Goal: Information Seeking & Learning: Learn about a topic

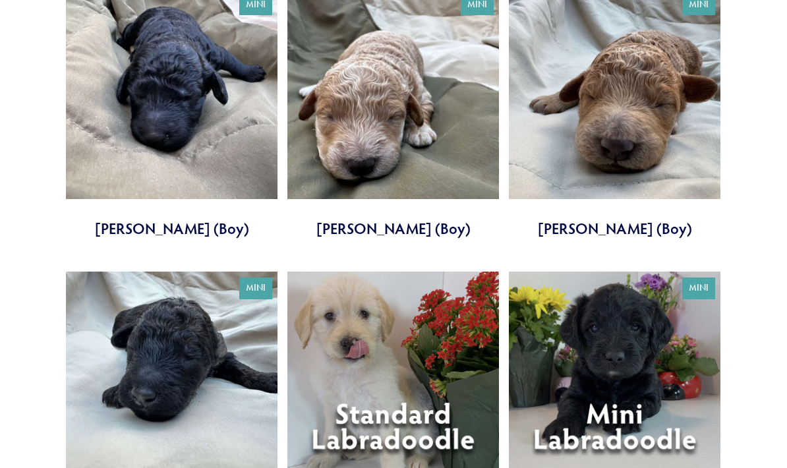
scroll to position [2836, 0]
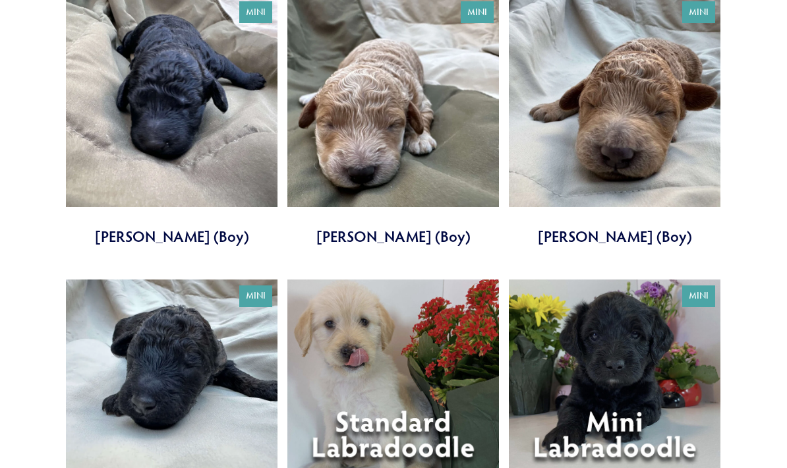
click at [441, 103] on link at bounding box center [393, 121] width 212 height 251
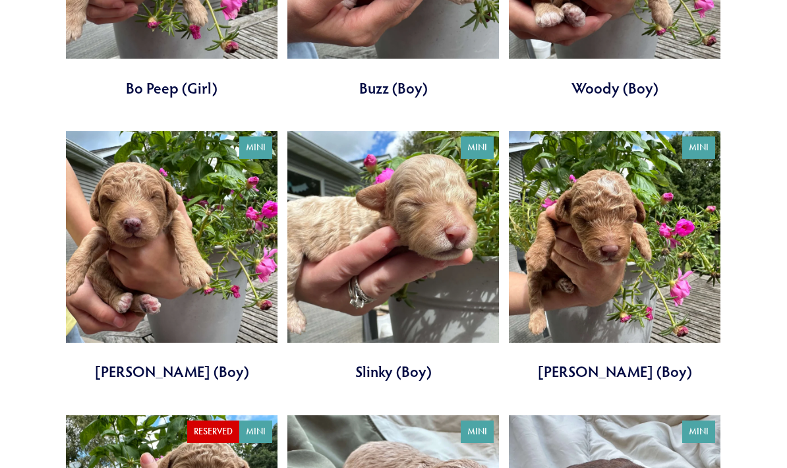
scroll to position [2138, 0]
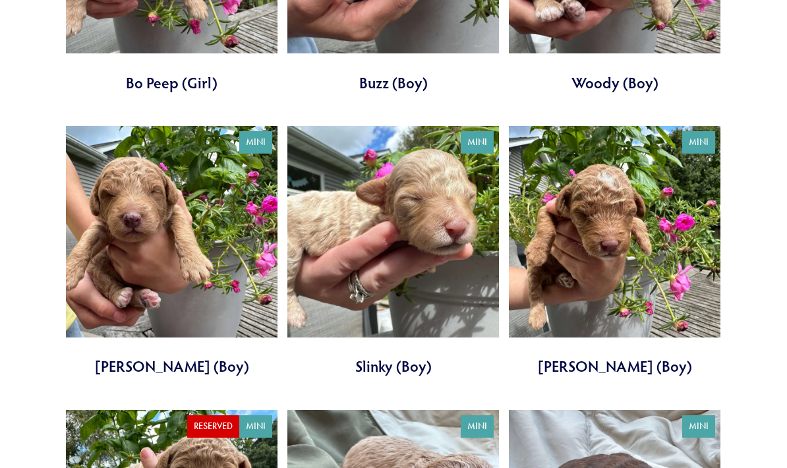
click at [634, 243] on link at bounding box center [615, 251] width 212 height 251
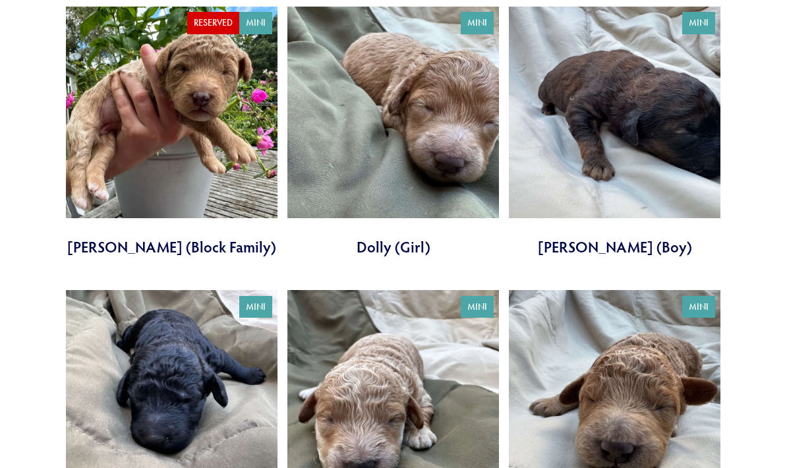
scroll to position [2543, 0]
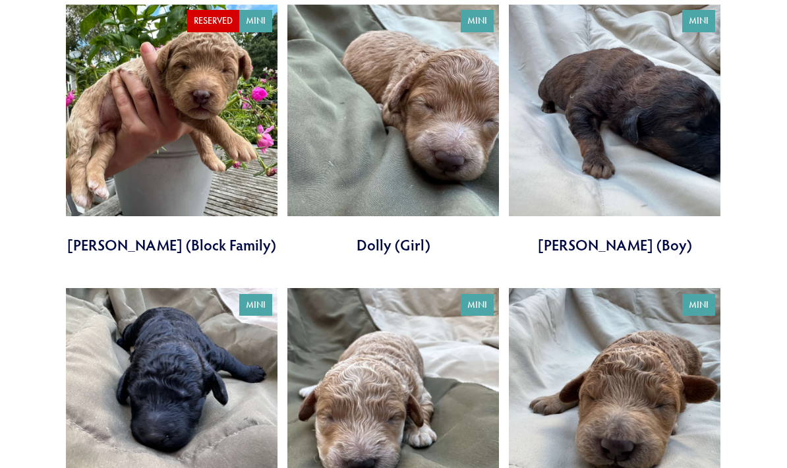
click at [439, 389] on link at bounding box center [393, 414] width 212 height 251
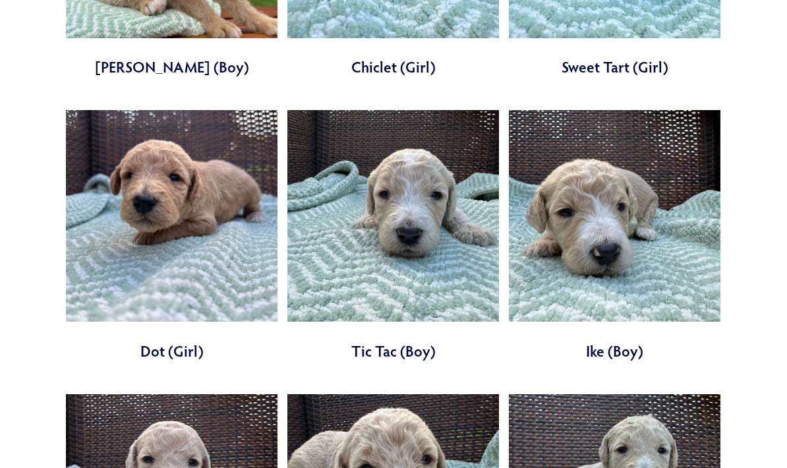
scroll to position [1311, 0]
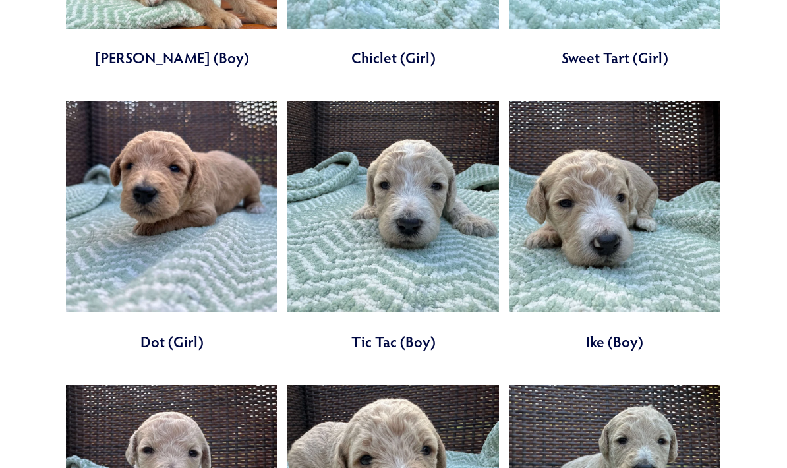
click at [624, 225] on link at bounding box center [615, 226] width 212 height 251
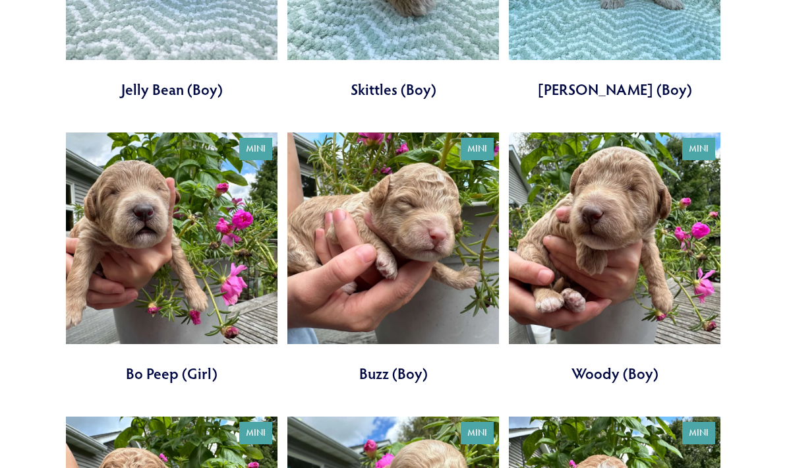
scroll to position [1848, 0]
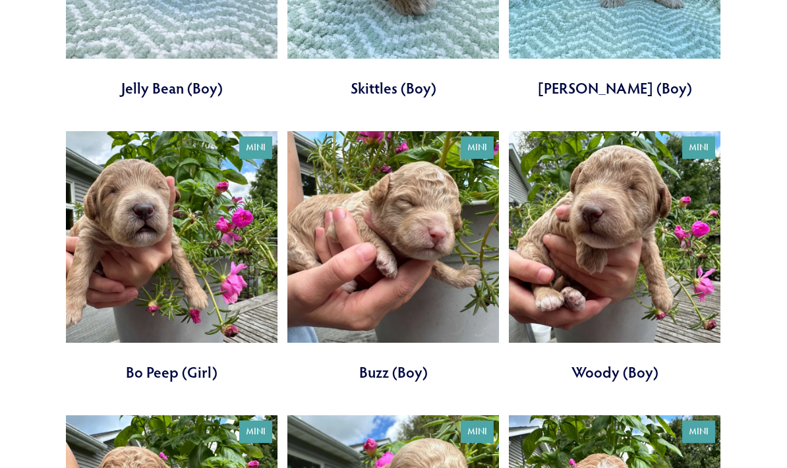
click at [230, 240] on link at bounding box center [172, 257] width 212 height 251
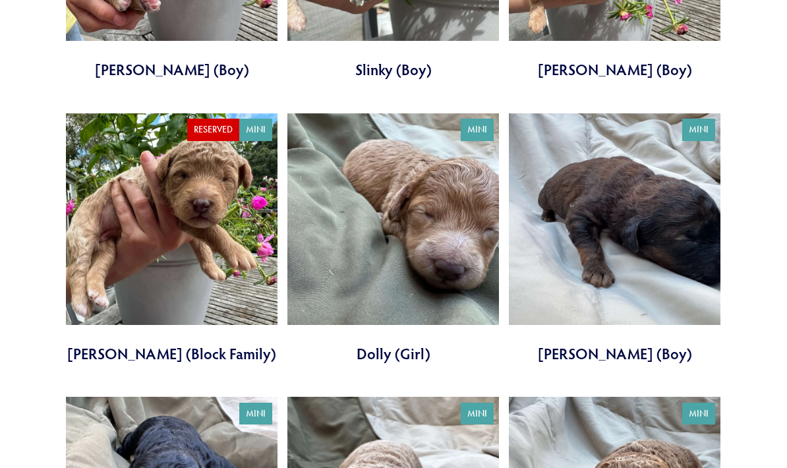
scroll to position [2435, 0]
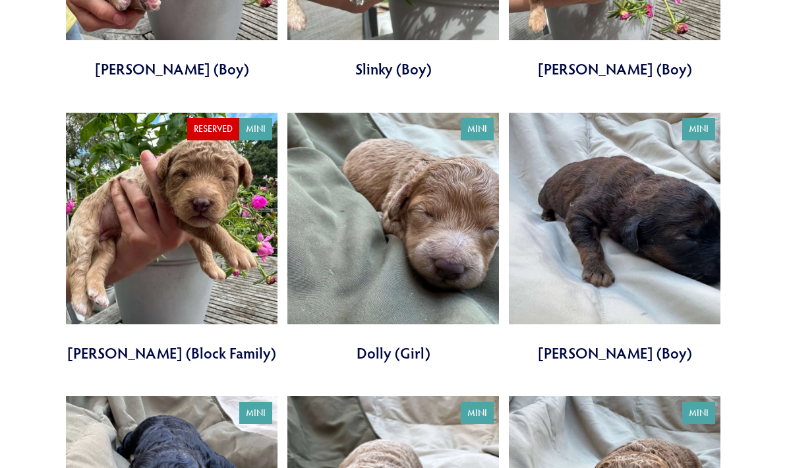
click at [627, 208] on link at bounding box center [615, 238] width 212 height 251
click at [436, 235] on link at bounding box center [393, 238] width 212 height 251
click at [223, 173] on link at bounding box center [172, 238] width 212 height 251
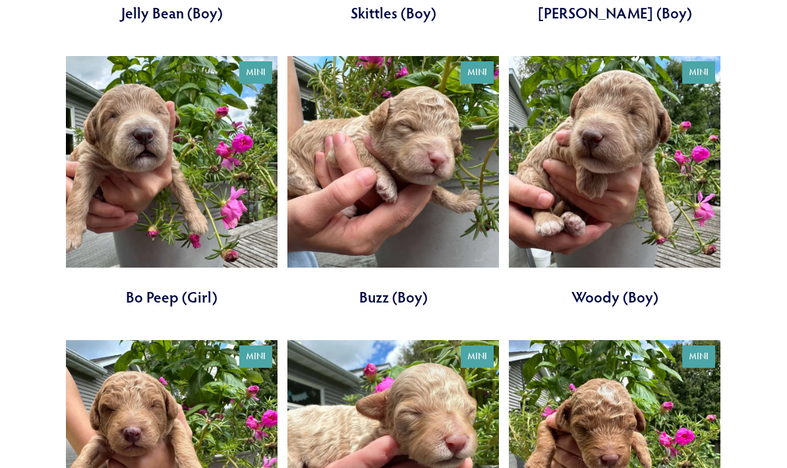
scroll to position [1925, 0]
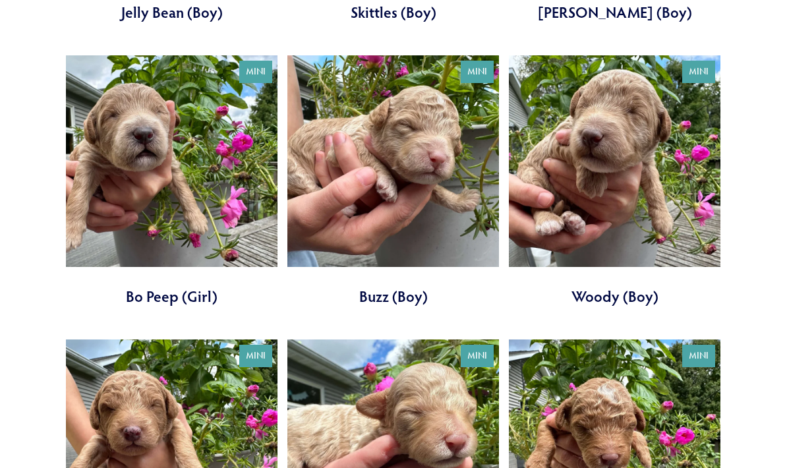
click at [129, 181] on link at bounding box center [172, 180] width 212 height 251
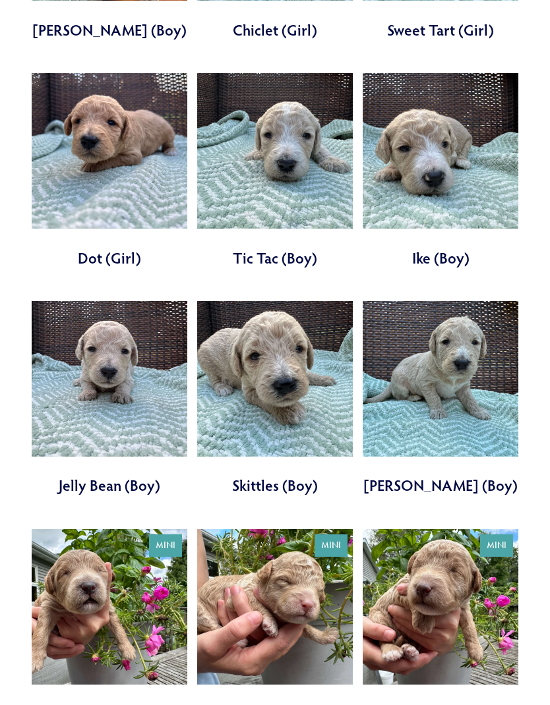
scroll to position [1201, 0]
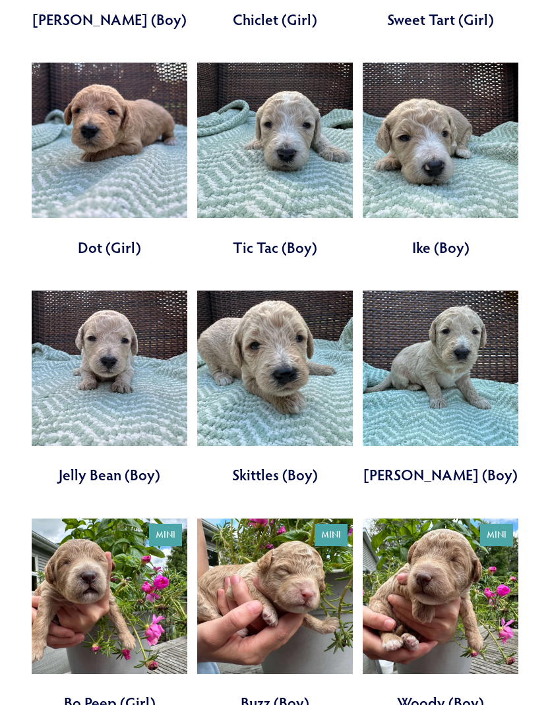
click at [129, 467] on link at bounding box center [110, 616] width 156 height 195
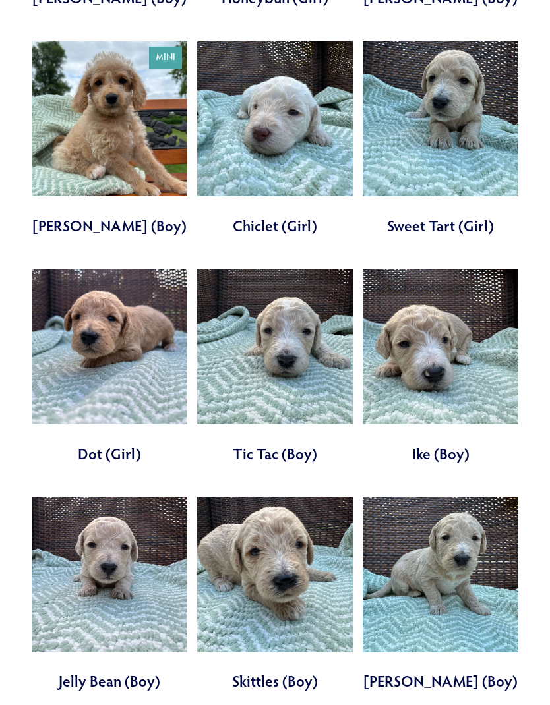
scroll to position [993, 0]
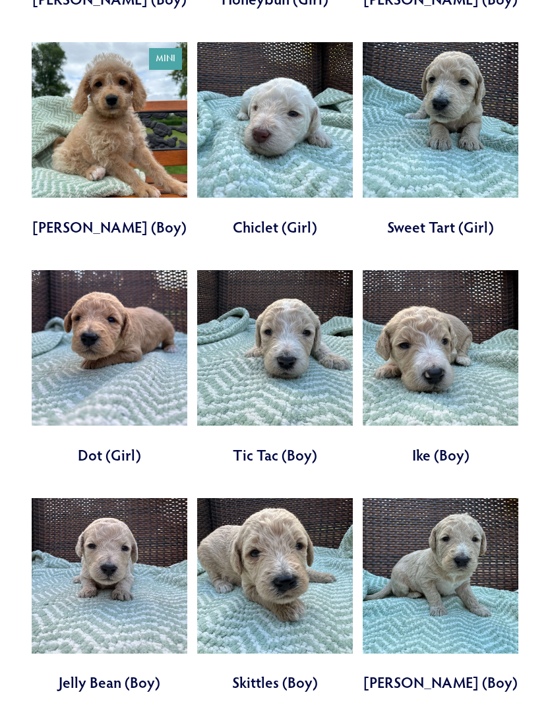
click at [117, 338] on link at bounding box center [110, 367] width 156 height 195
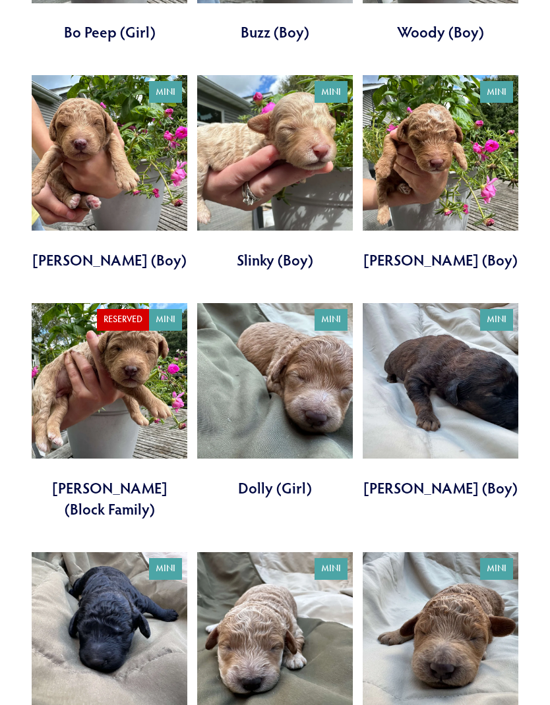
scroll to position [1880, 0]
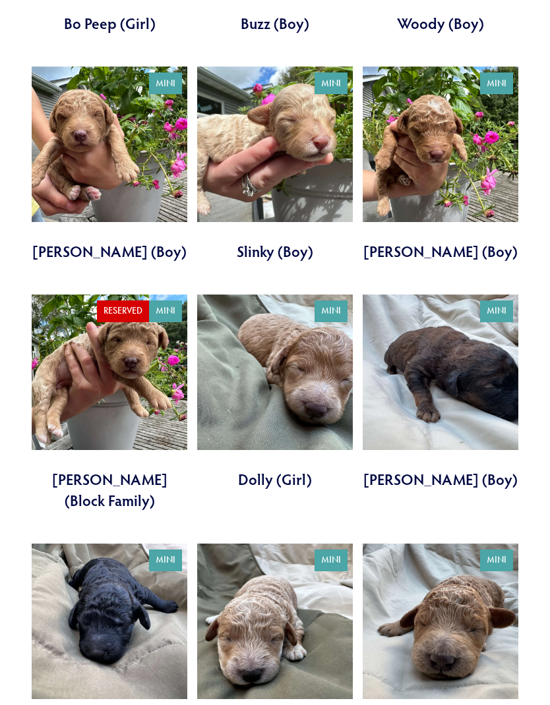
click at [292, 376] on link at bounding box center [275, 392] width 156 height 195
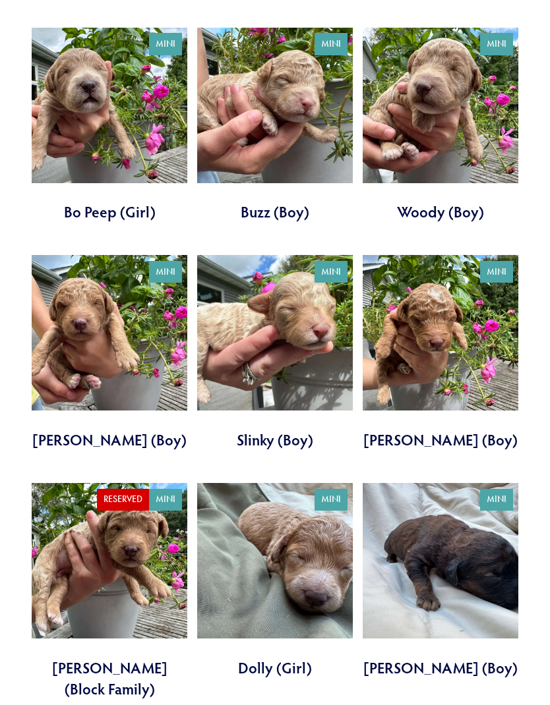
scroll to position [1686, 0]
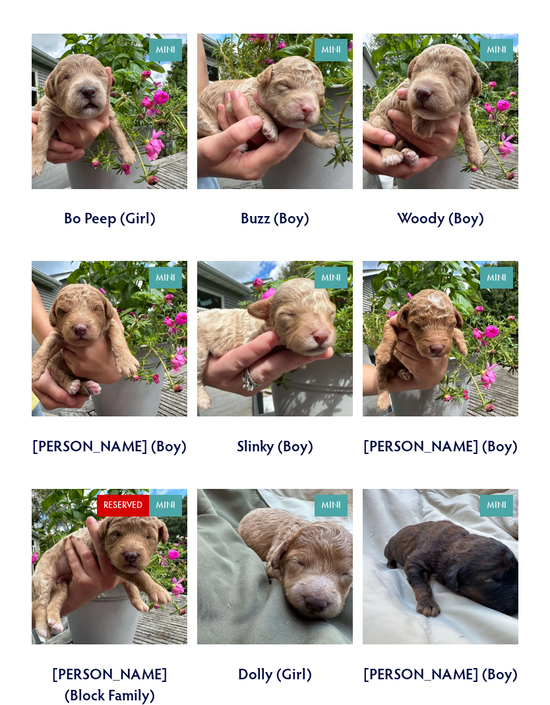
click at [386, 467] on link at bounding box center [441, 586] width 156 height 195
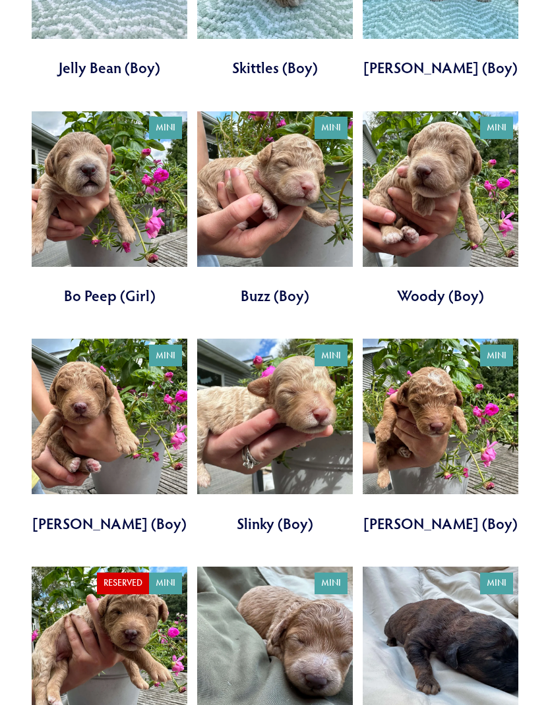
scroll to position [1608, 0]
click at [141, 169] on link at bounding box center [110, 209] width 156 height 195
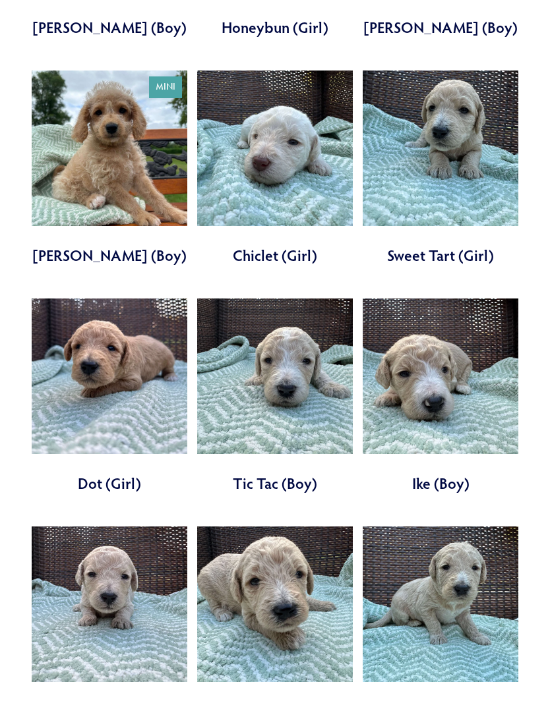
scroll to position [960, 0]
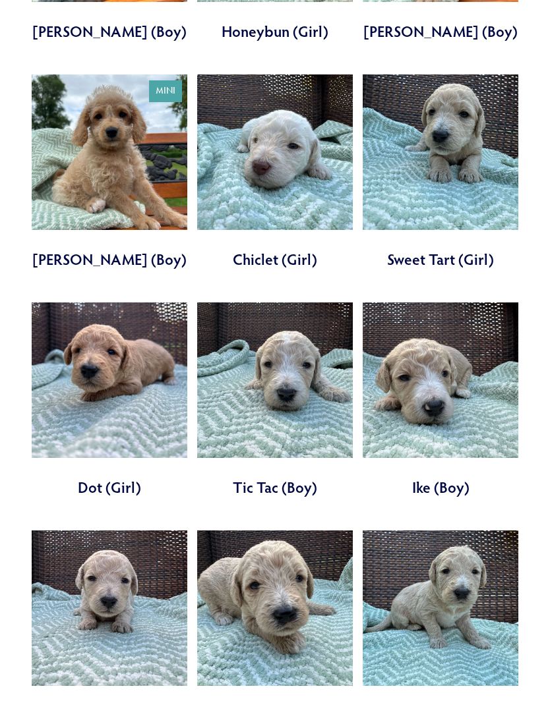
click at [125, 353] on link at bounding box center [110, 400] width 156 height 195
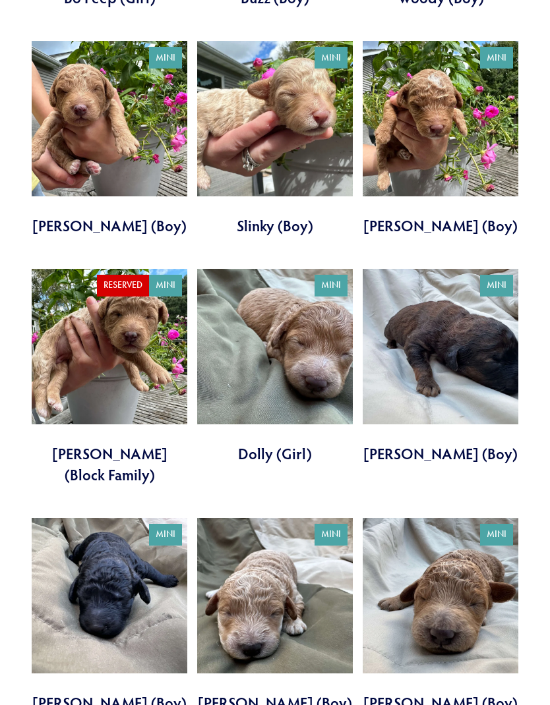
scroll to position [1883, 0]
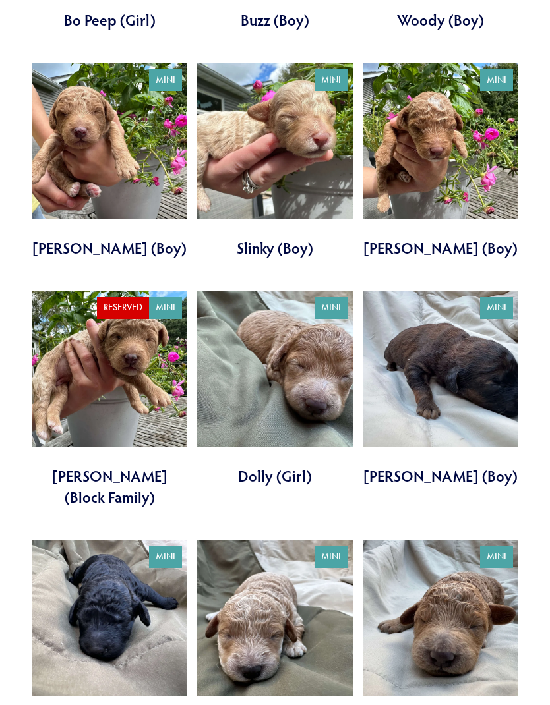
click at [316, 352] on link at bounding box center [275, 389] width 156 height 195
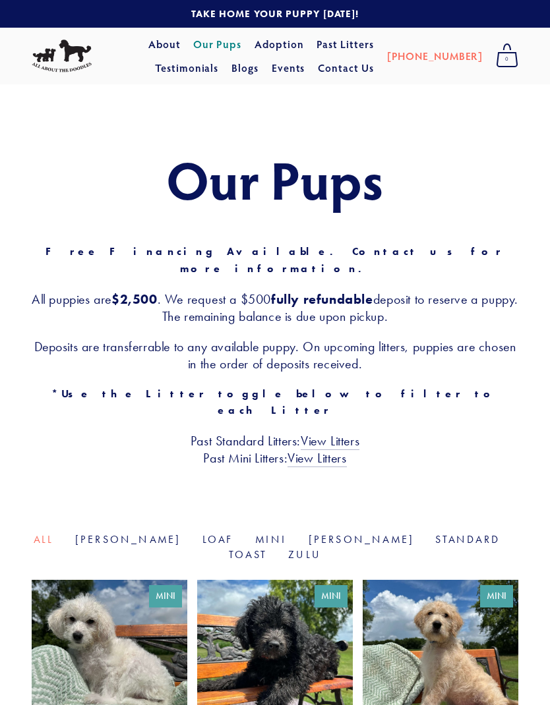
scroll to position [1884, 0]
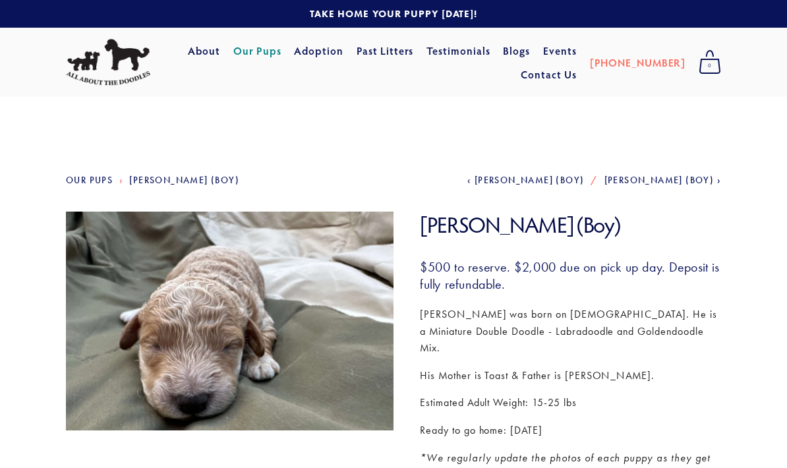
scroll to position [6, 0]
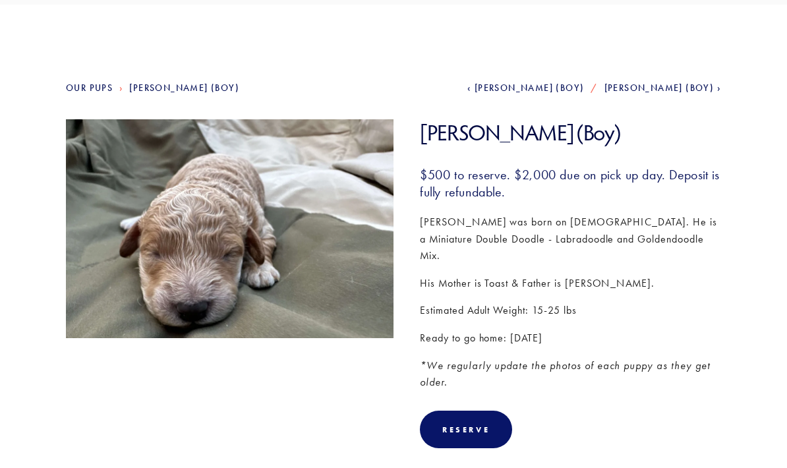
scroll to position [99, 0]
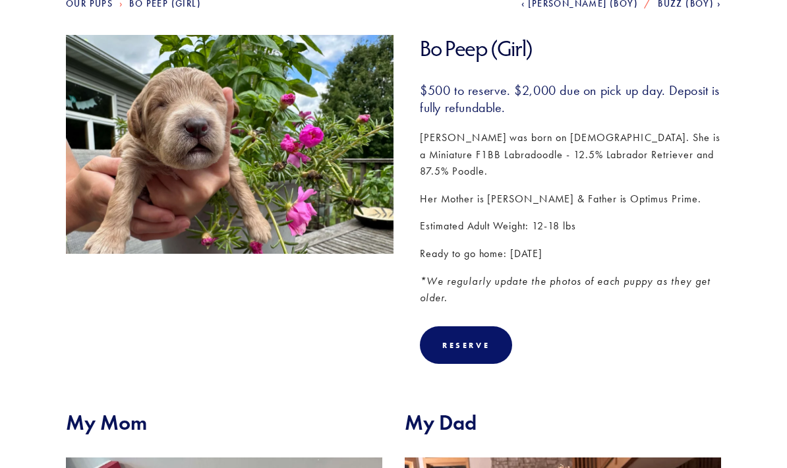
scroll to position [176, 0]
